Goal: Find specific page/section: Find specific page/section

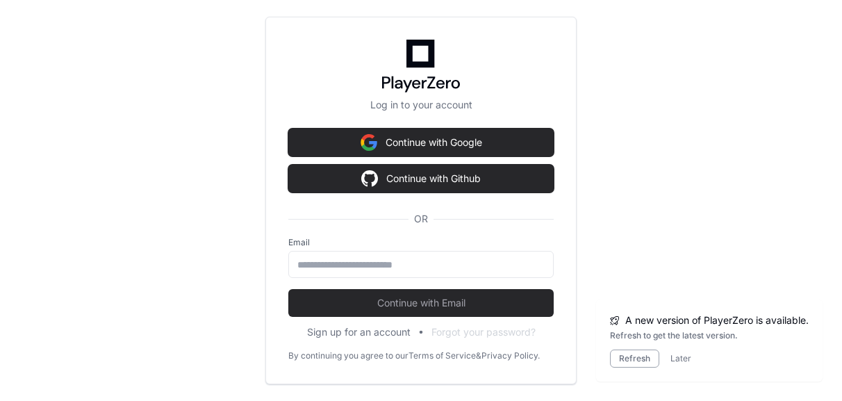
scroll to position [380, 0]
click at [365, 268] on input "email" at bounding box center [420, 265] width 247 height 14
click at [624, 364] on button "Refresh" at bounding box center [634, 358] width 49 height 18
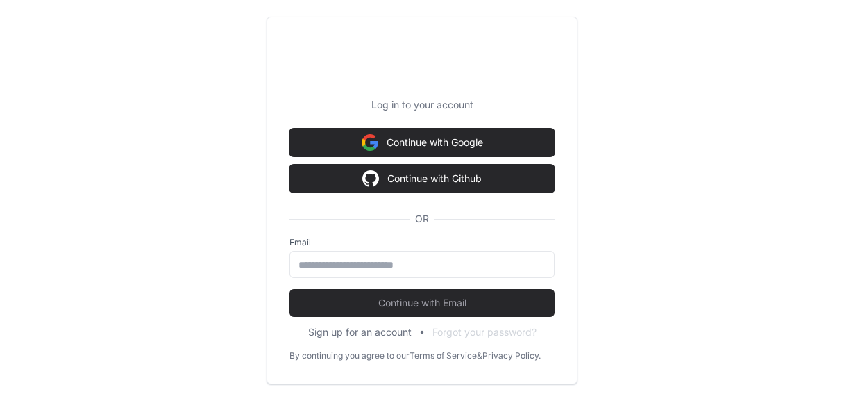
type input "**********"
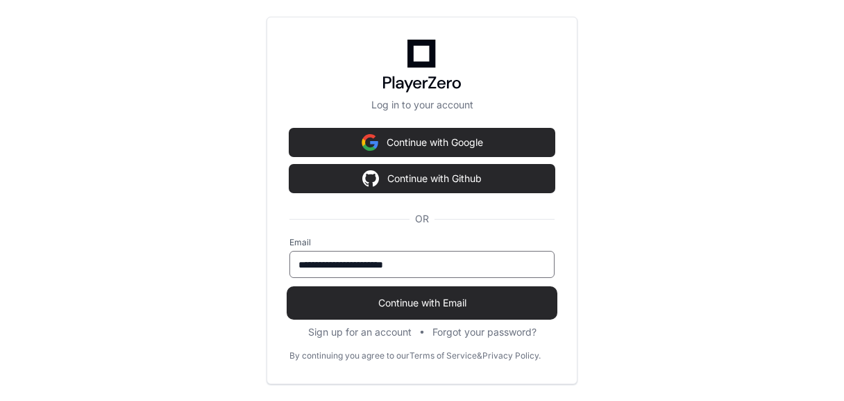
click at [361, 302] on span "Continue with Email" at bounding box center [422, 303] width 265 height 14
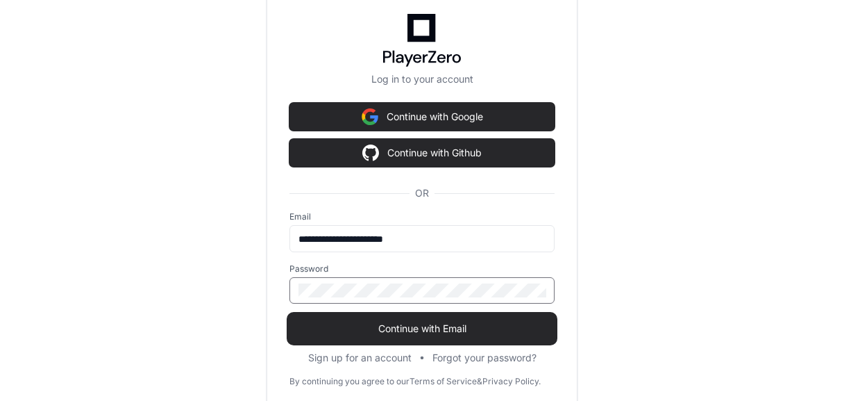
click at [358, 333] on span "Continue with Email" at bounding box center [422, 328] width 265 height 14
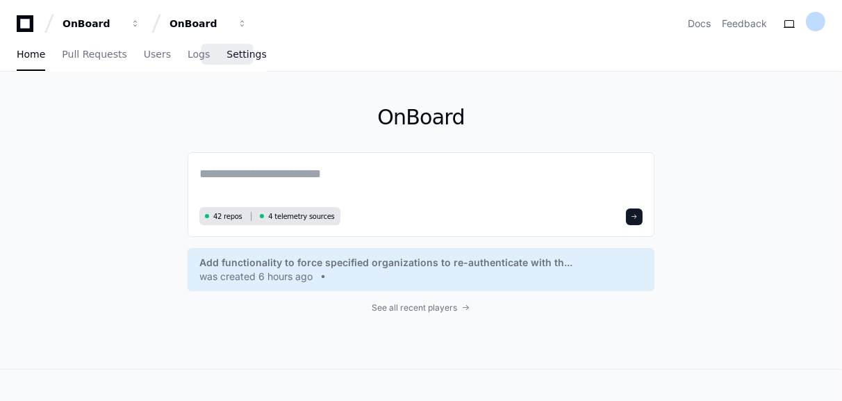
click at [226, 58] on span "Settings" at bounding box center [246, 54] width 40 height 8
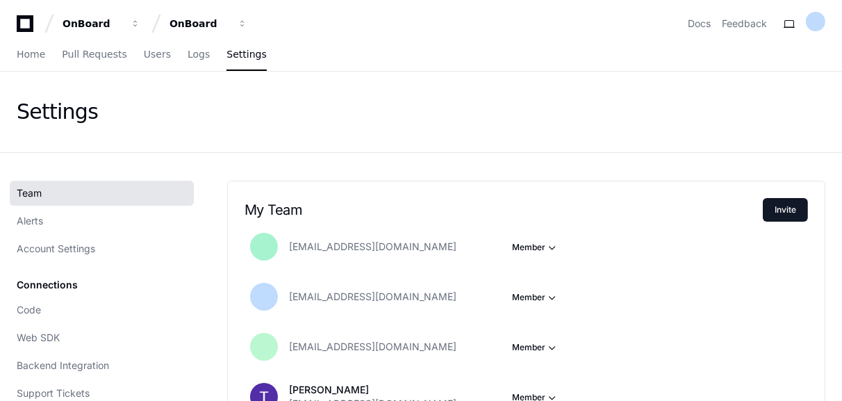
click at [94, 288] on div "Connections Code Web SDK Backend Integration Support Tickets Product Management…" at bounding box center [102, 366] width 184 height 189
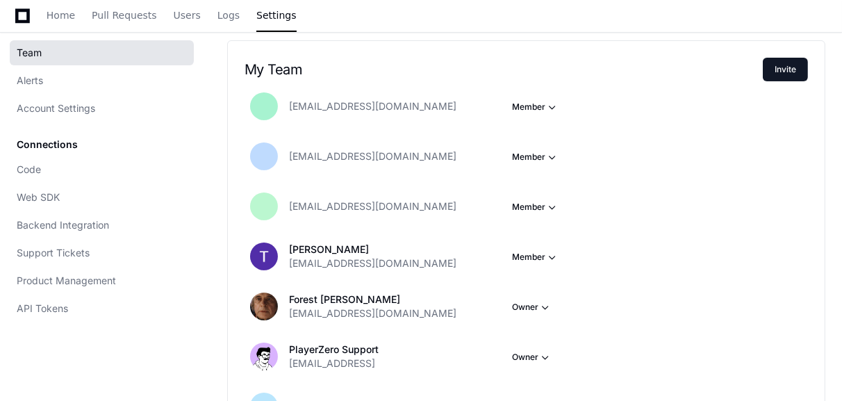
scroll to position [134, 0]
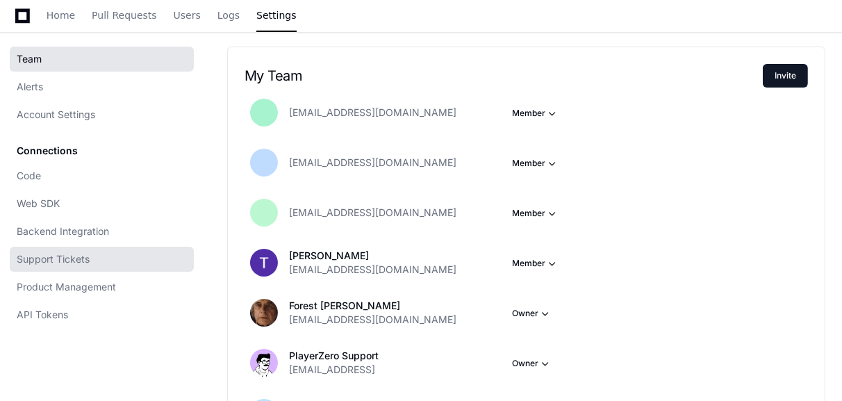
click at [59, 259] on span "Support Tickets" at bounding box center [53, 259] width 73 height 14
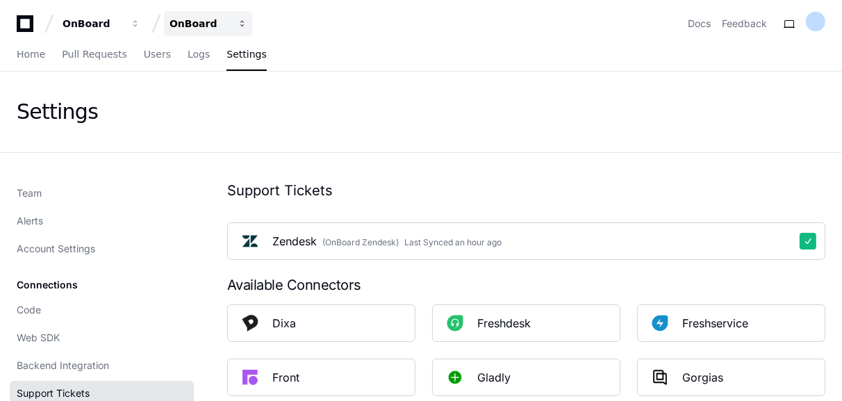
click at [190, 26] on div "OnBoard" at bounding box center [199, 24] width 60 height 14
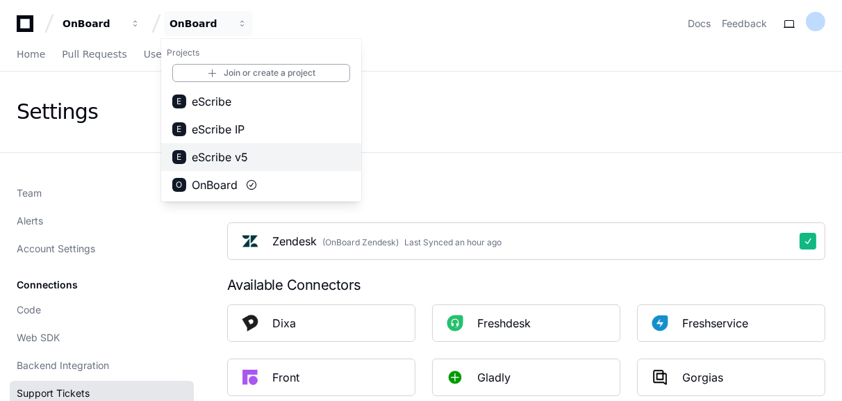
click at [211, 152] on span "eScribe v5" at bounding box center [220, 157] width 56 height 17
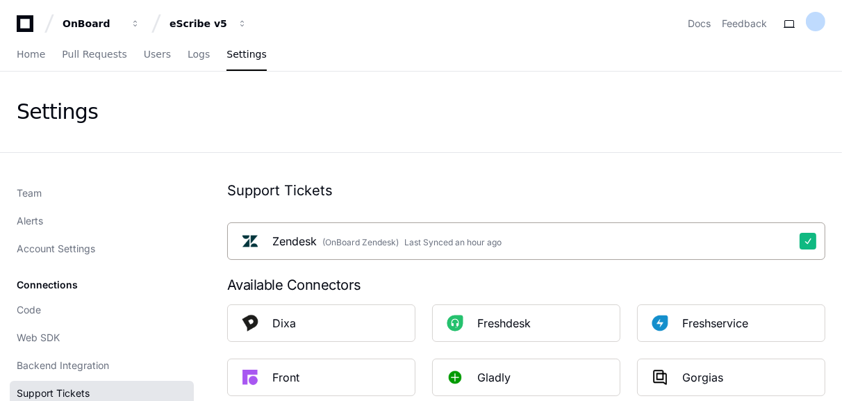
click at [356, 237] on div "(OnBoard Zendesk)" at bounding box center [360, 242] width 76 height 11
click at [218, 19] on div "eScribe v5" at bounding box center [199, 24] width 60 height 14
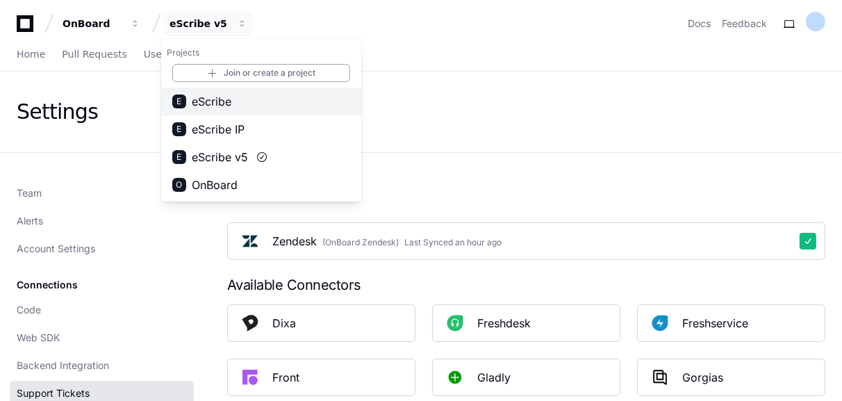
click at [232, 106] on button "E eScribe" at bounding box center [261, 101] width 200 height 28
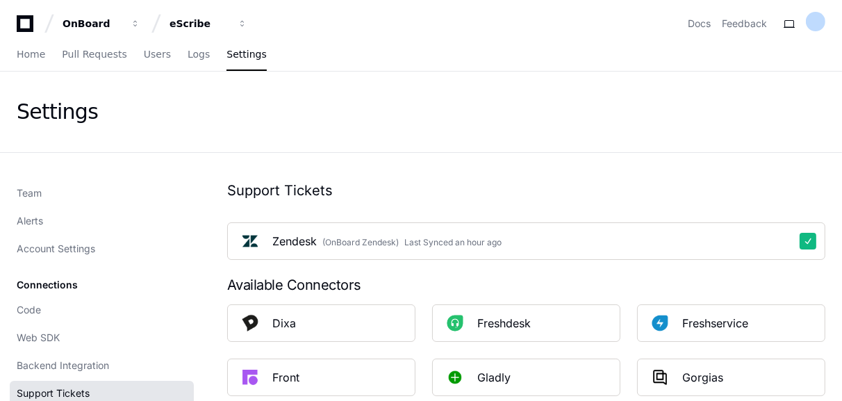
click at [734, 102] on div "Settings" at bounding box center [421, 111] width 808 height 25
